Goal: Entertainment & Leisure: Consume media (video, audio)

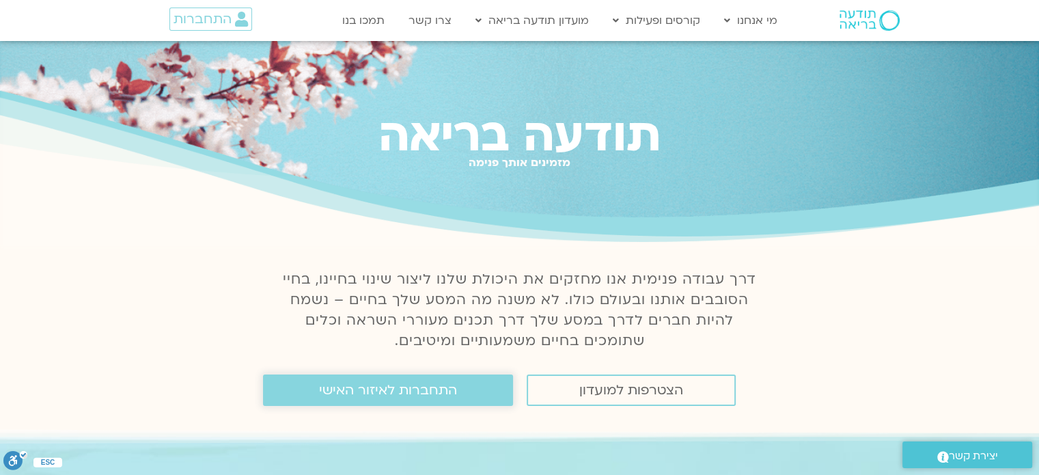
click at [350, 393] on span "התחברות לאיזור האישי" at bounding box center [388, 390] width 138 height 15
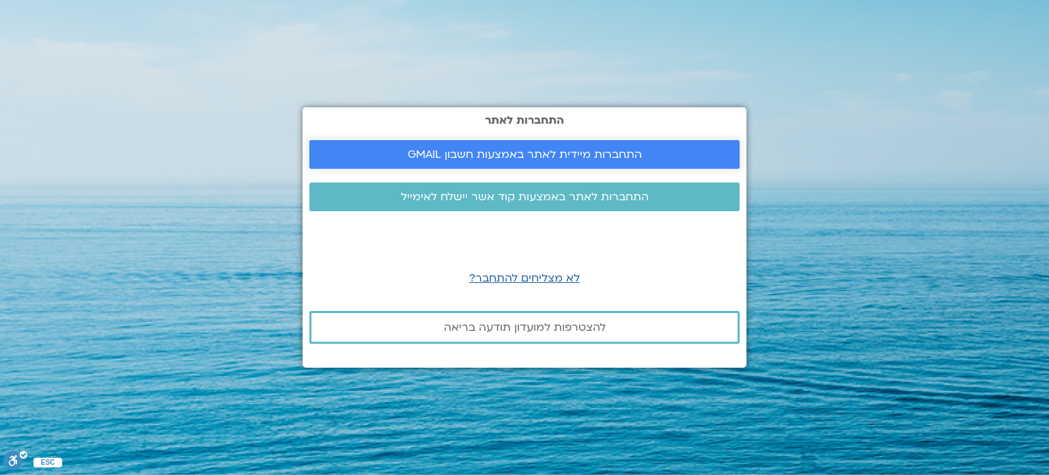
click at [554, 155] on span "התחברות מיידית לאתר באמצעות חשבון GMAIL" at bounding box center [525, 154] width 234 height 12
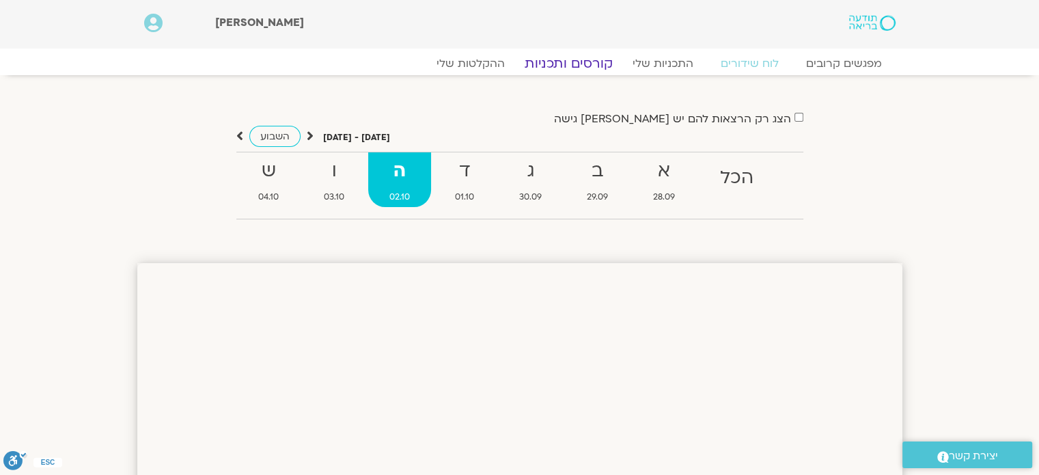
click at [585, 62] on link "קורסים ותכניות" at bounding box center [568, 63] width 120 height 16
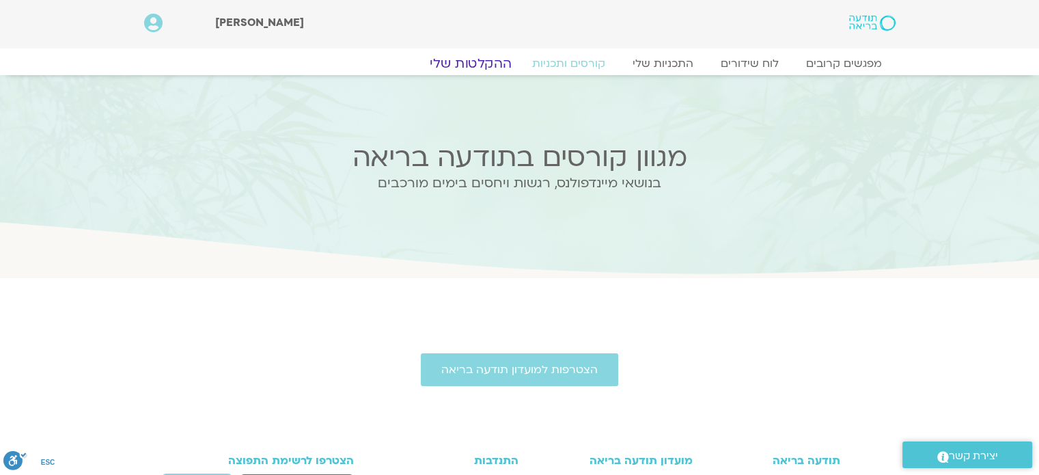
click at [486, 63] on link "ההקלטות שלי" at bounding box center [470, 63] width 115 height 16
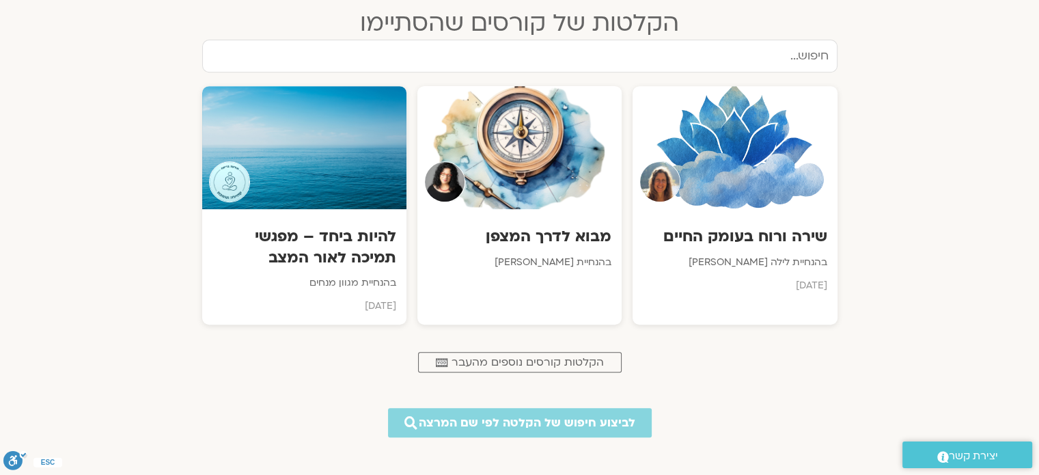
scroll to position [597, 0]
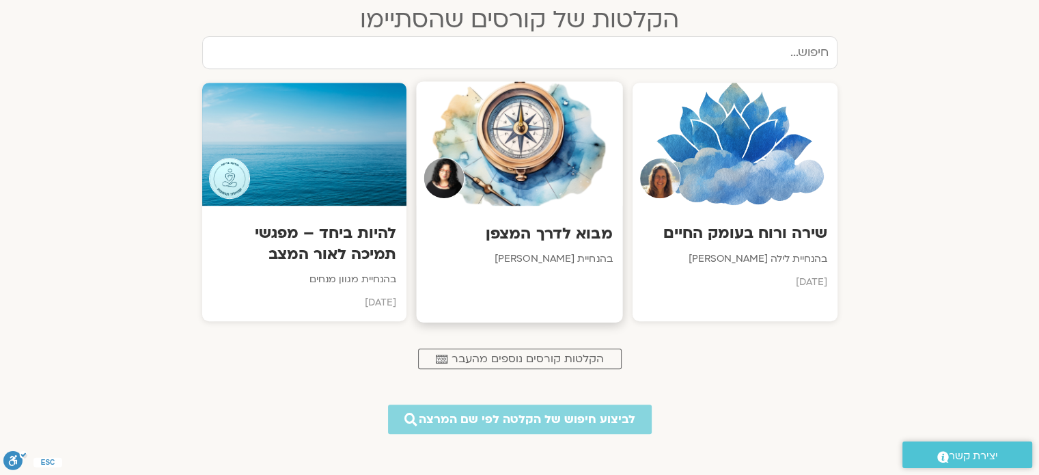
click at [565, 144] on div at bounding box center [519, 144] width 206 height 124
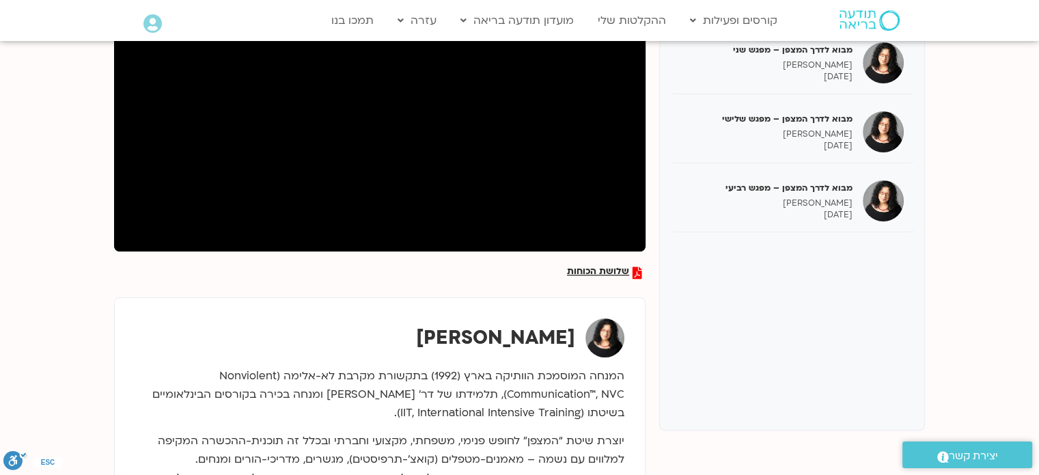
scroll to position [180, 0]
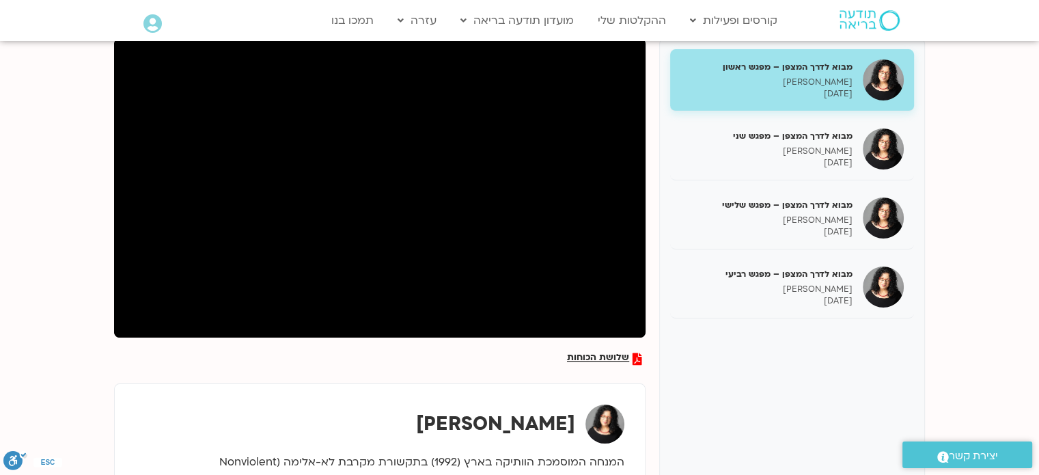
drag, startPoint x: 1047, startPoint y: 31, endPoint x: 753, endPoint y: 341, distance: 427.2
click at [753, 341] on div "מבוא לדרך המצפן – מפגש ראשון ארנינה קשתן 14/08/2025 מבוא לדרך המצפן – מפגש שני …" at bounding box center [792, 277] width 266 height 478
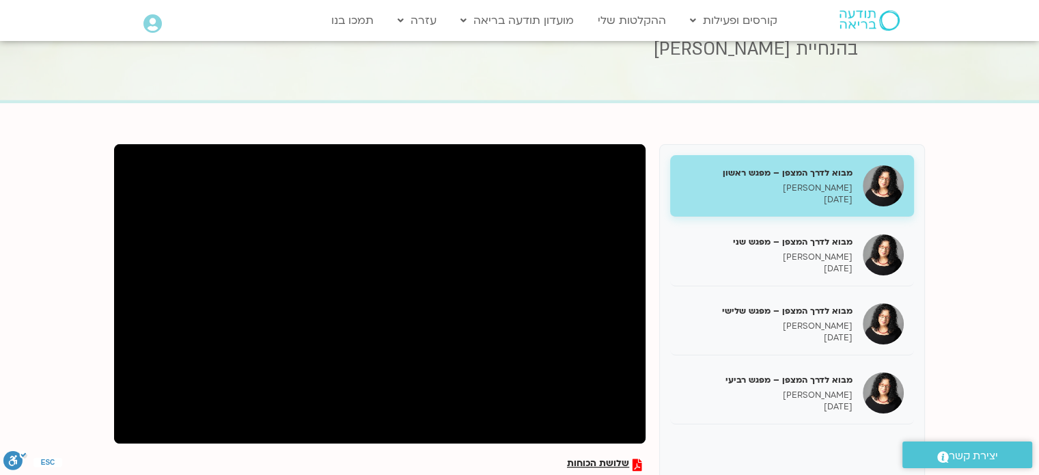
scroll to position [0, 0]
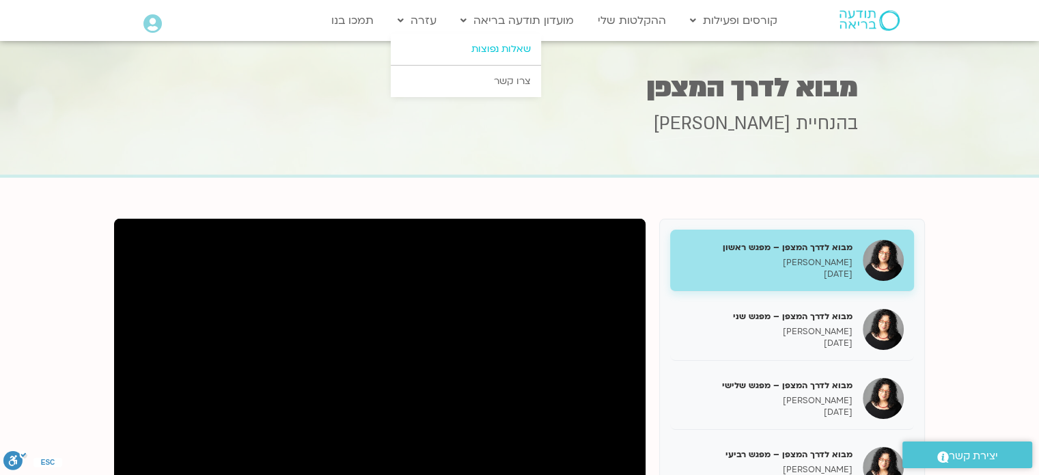
click at [426, 44] on link "שאלות נפוצות" at bounding box center [466, 48] width 150 height 31
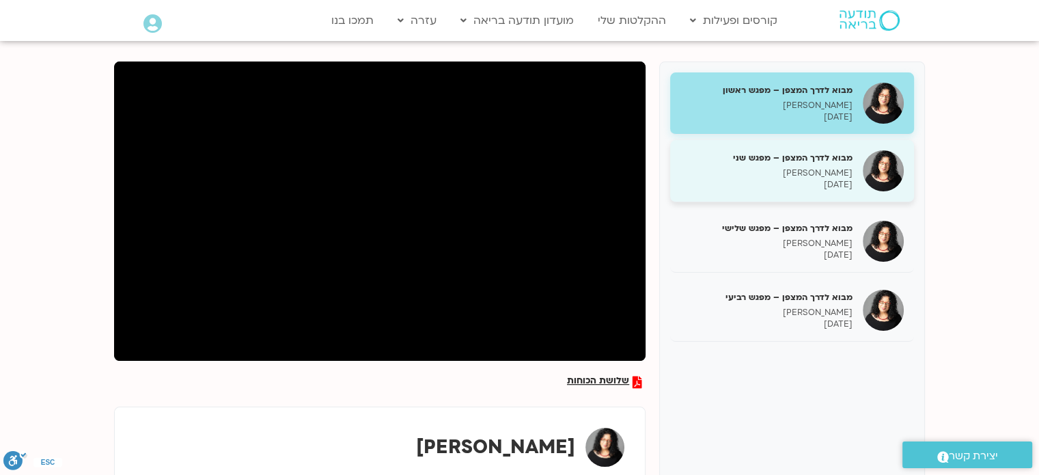
click at [852, 181] on p "[DATE]" at bounding box center [766, 185] width 172 height 12
